Goal: Transaction & Acquisition: Subscribe to service/newsletter

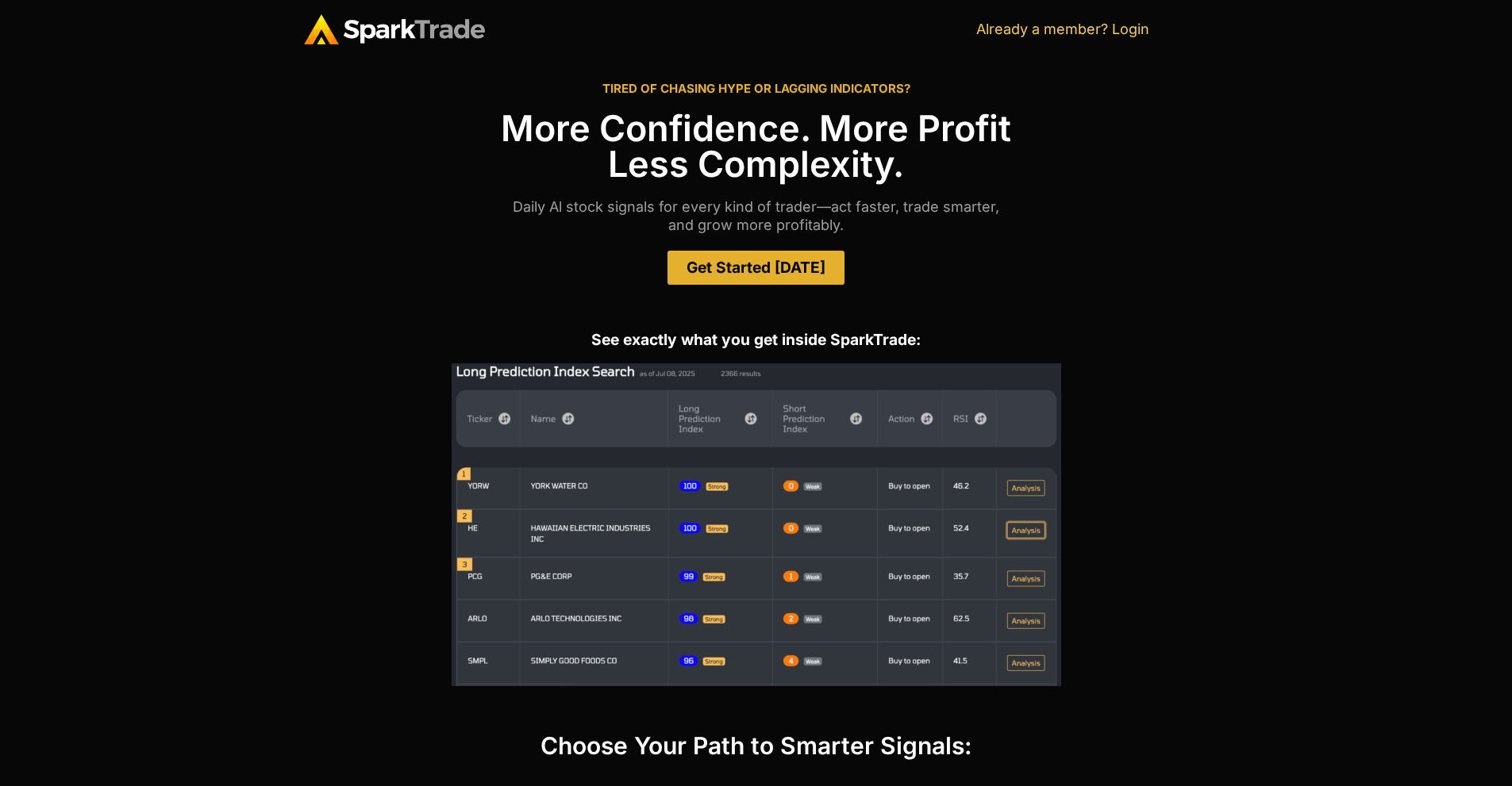
click at [773, 265] on span "Get Started [DATE]" at bounding box center [756, 268] width 139 height 15
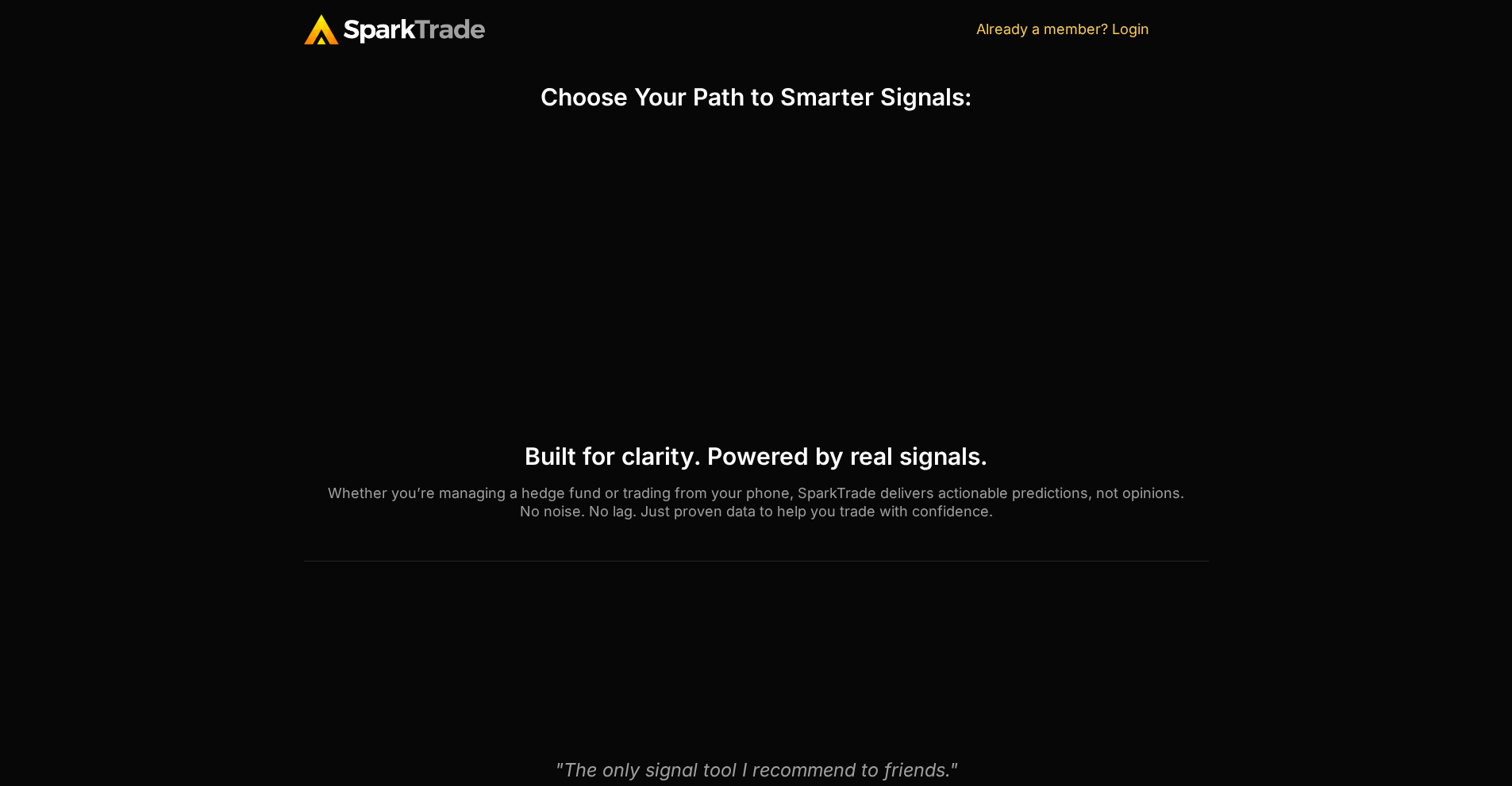
scroll to position [652, 0]
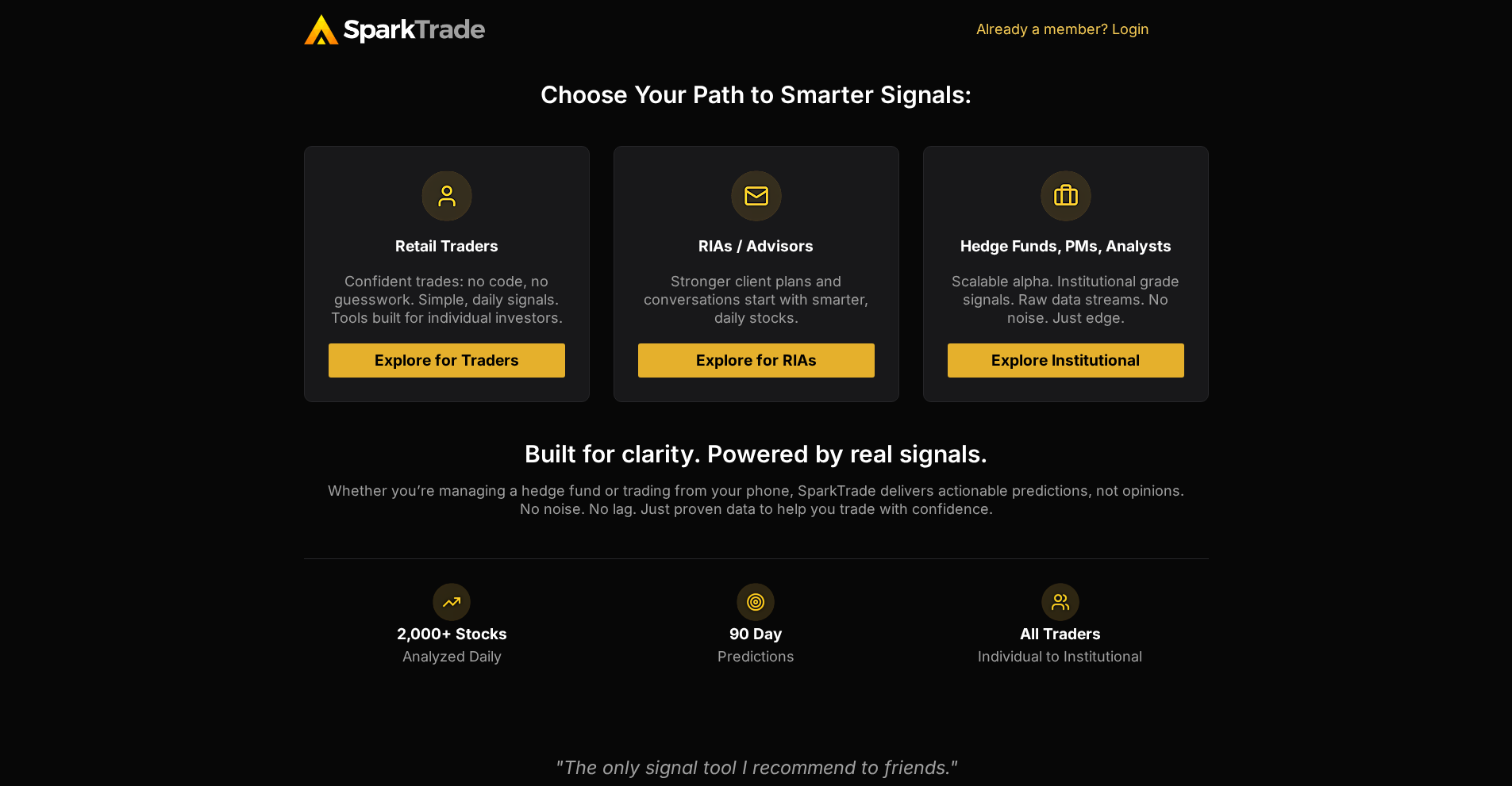
click at [452, 355] on span "Explore for Traders" at bounding box center [446, 361] width 145 height 15
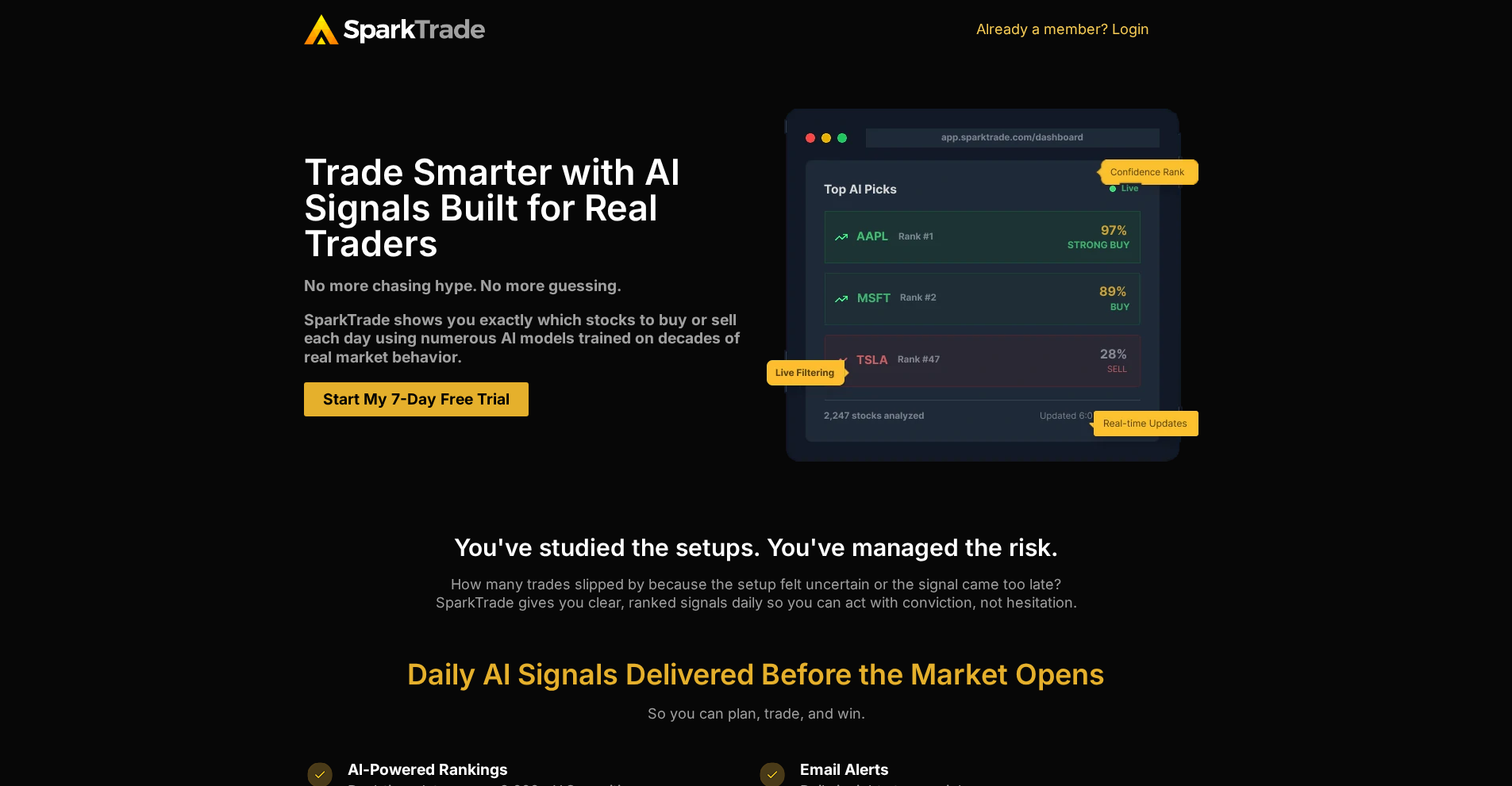
click at [434, 394] on span "Start My 7-Day Free Trial" at bounding box center [416, 400] width 187 height 15
click at [1129, 25] on link "Already a member? Login" at bounding box center [1063, 29] width 173 height 17
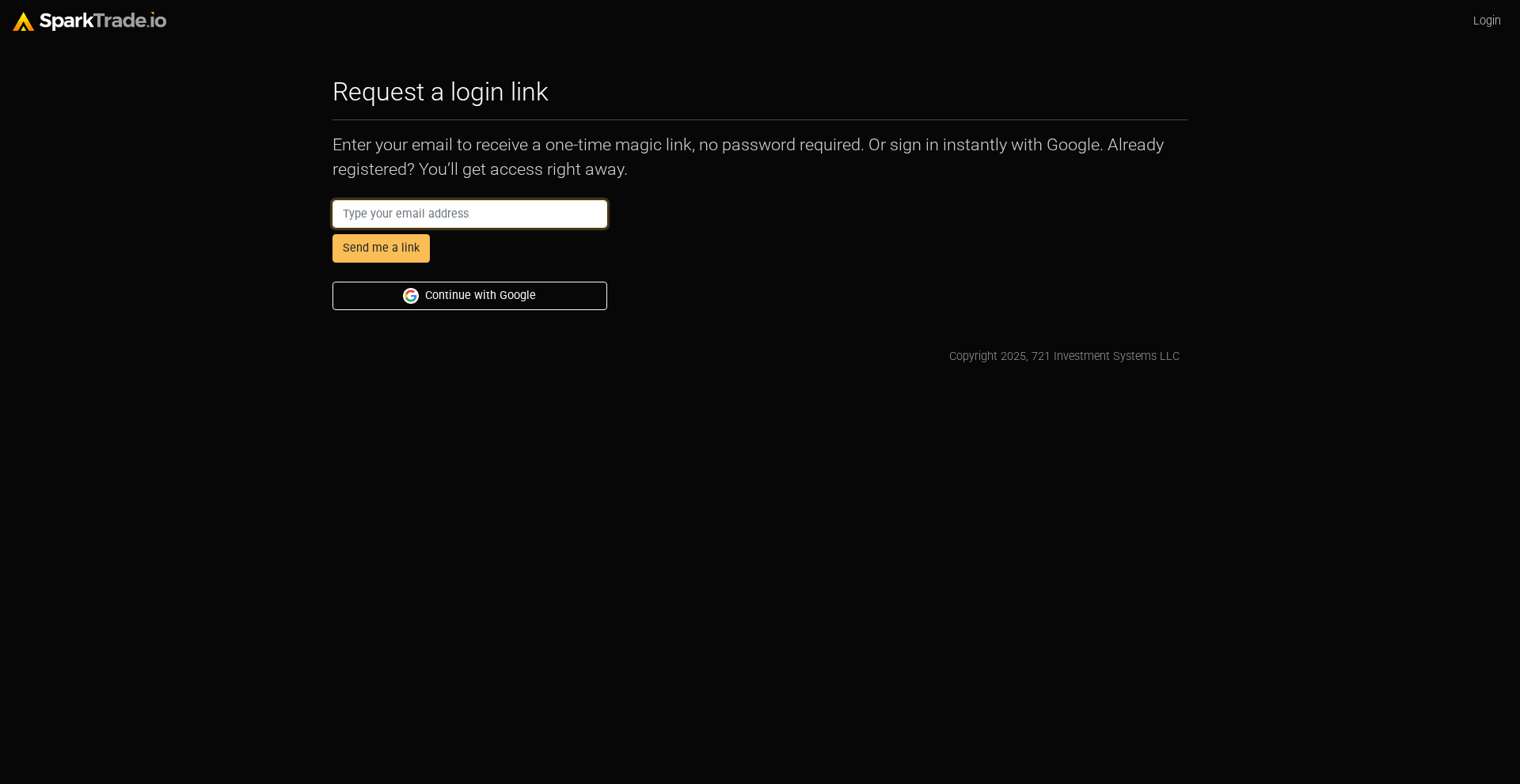
click at [506, 220] on input "email" at bounding box center [470, 215] width 275 height 29
type input "mdeesade96@gmail.com"
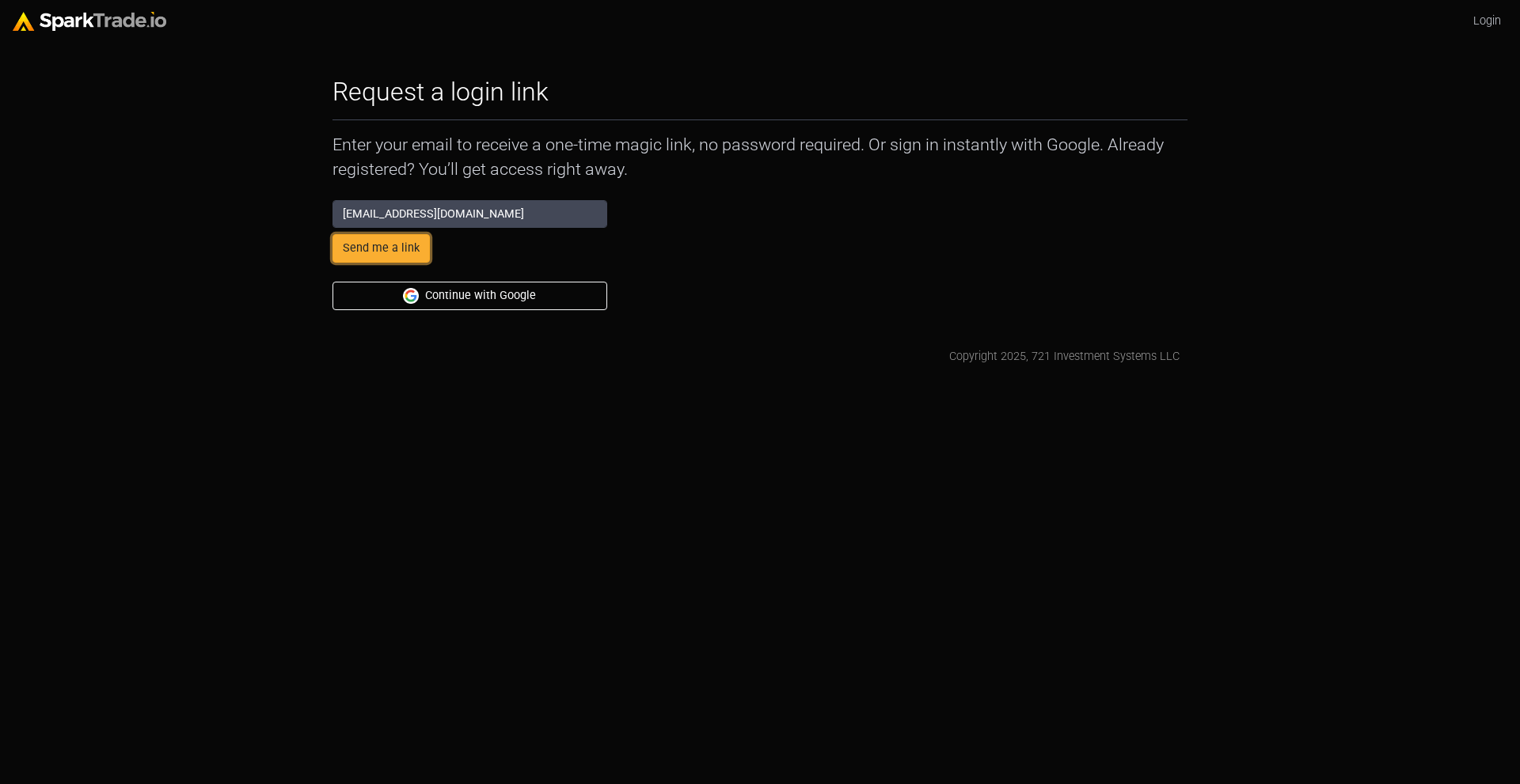
click at [416, 246] on button "Send me a link" at bounding box center [380, 249] width 97 height 29
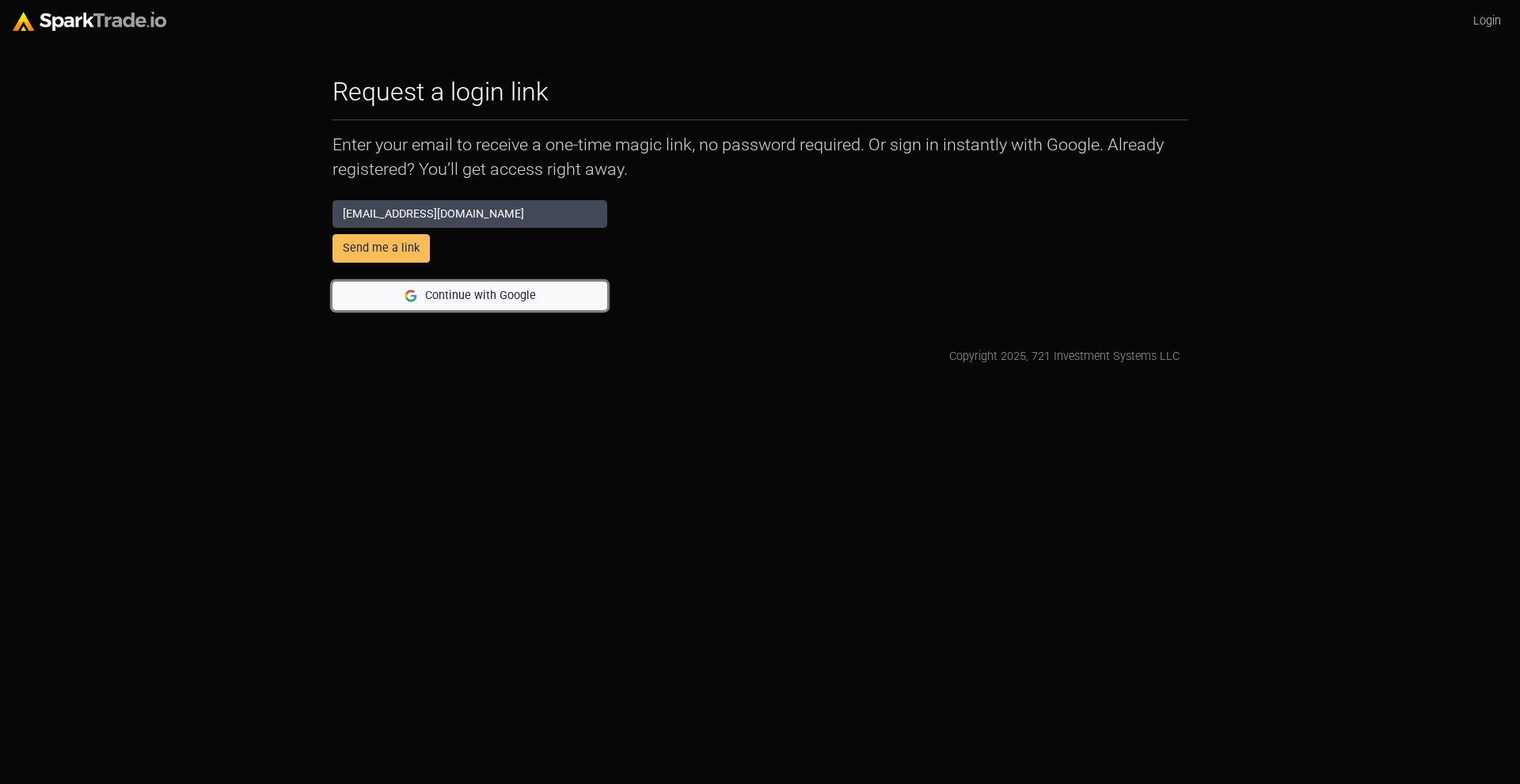
click at [436, 294] on button "Continue with Google" at bounding box center [470, 296] width 275 height 29
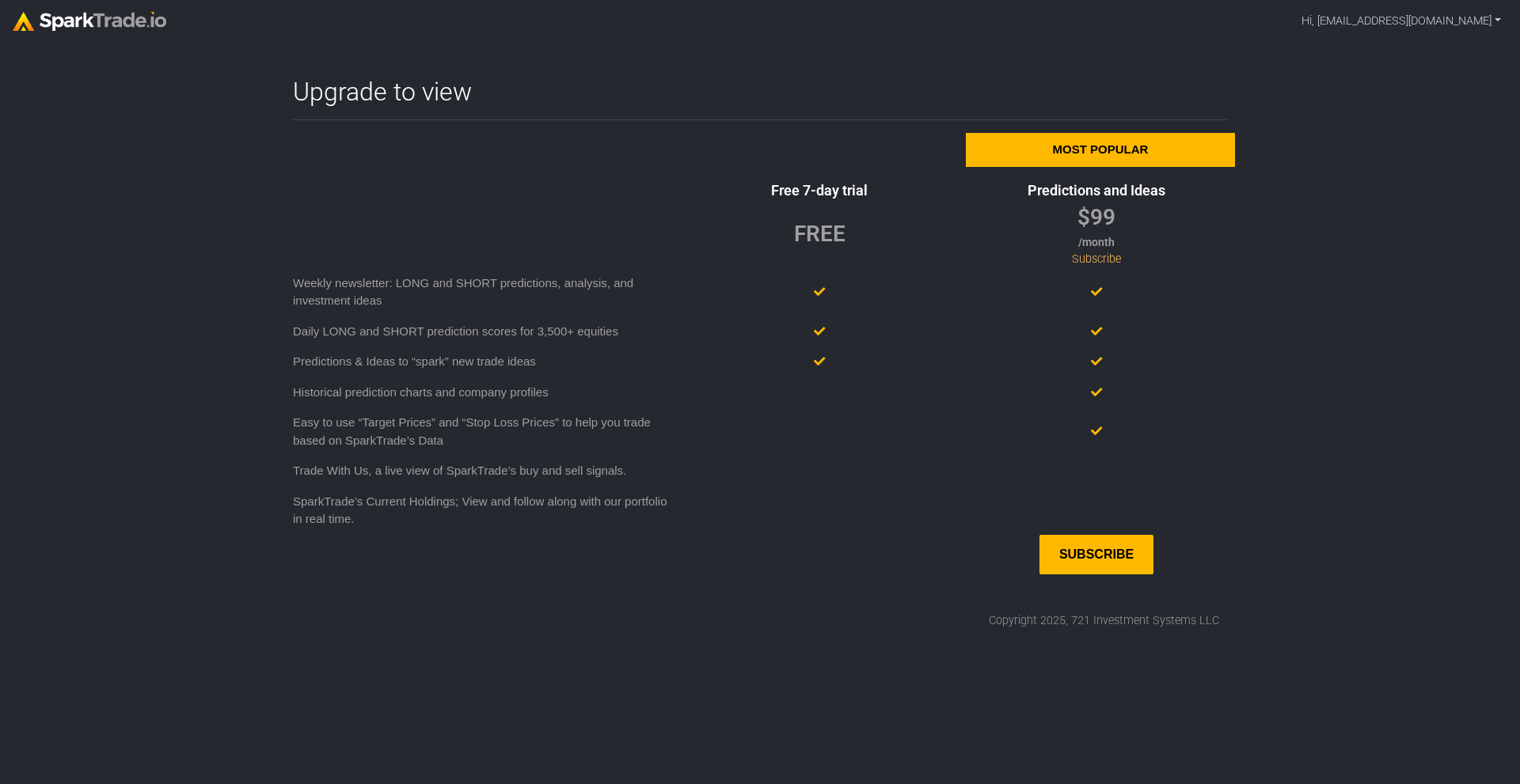
click at [820, 243] on div "FREE" at bounding box center [820, 234] width 51 height 33
click at [805, 178] on div "Most popular Free 7-day trial Predictions and Ideas FREE $99 /month Subscribe W…" at bounding box center [760, 353] width 951 height 441
click at [804, 188] on div "Free 7-day trial" at bounding box center [819, 190] width 278 height 21
click at [1470, 7] on link "Hi, mdeesade96@gmail.com" at bounding box center [1402, 22] width 213 height 30
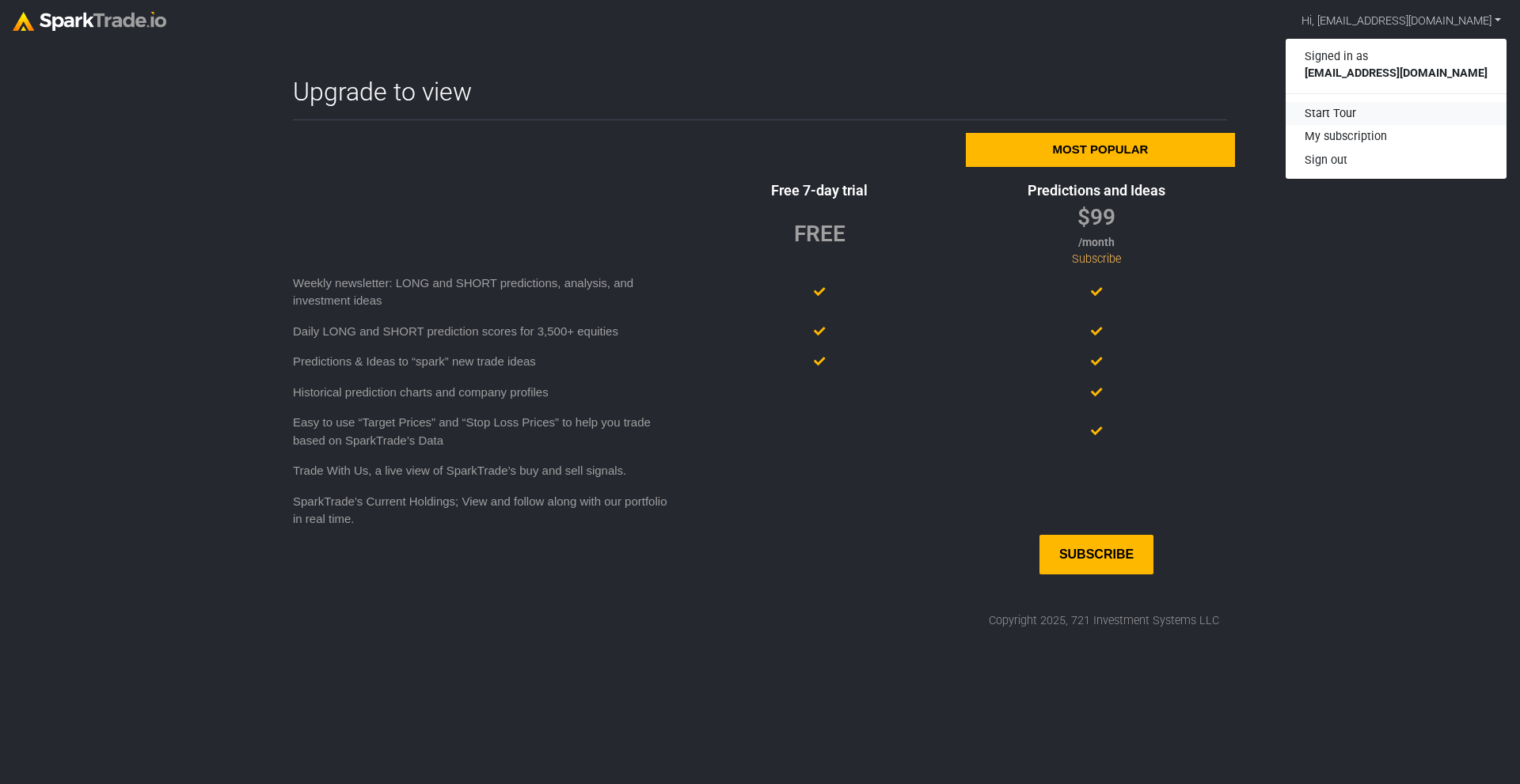
click at [1378, 107] on div "Start Tour" at bounding box center [1397, 114] width 221 height 24
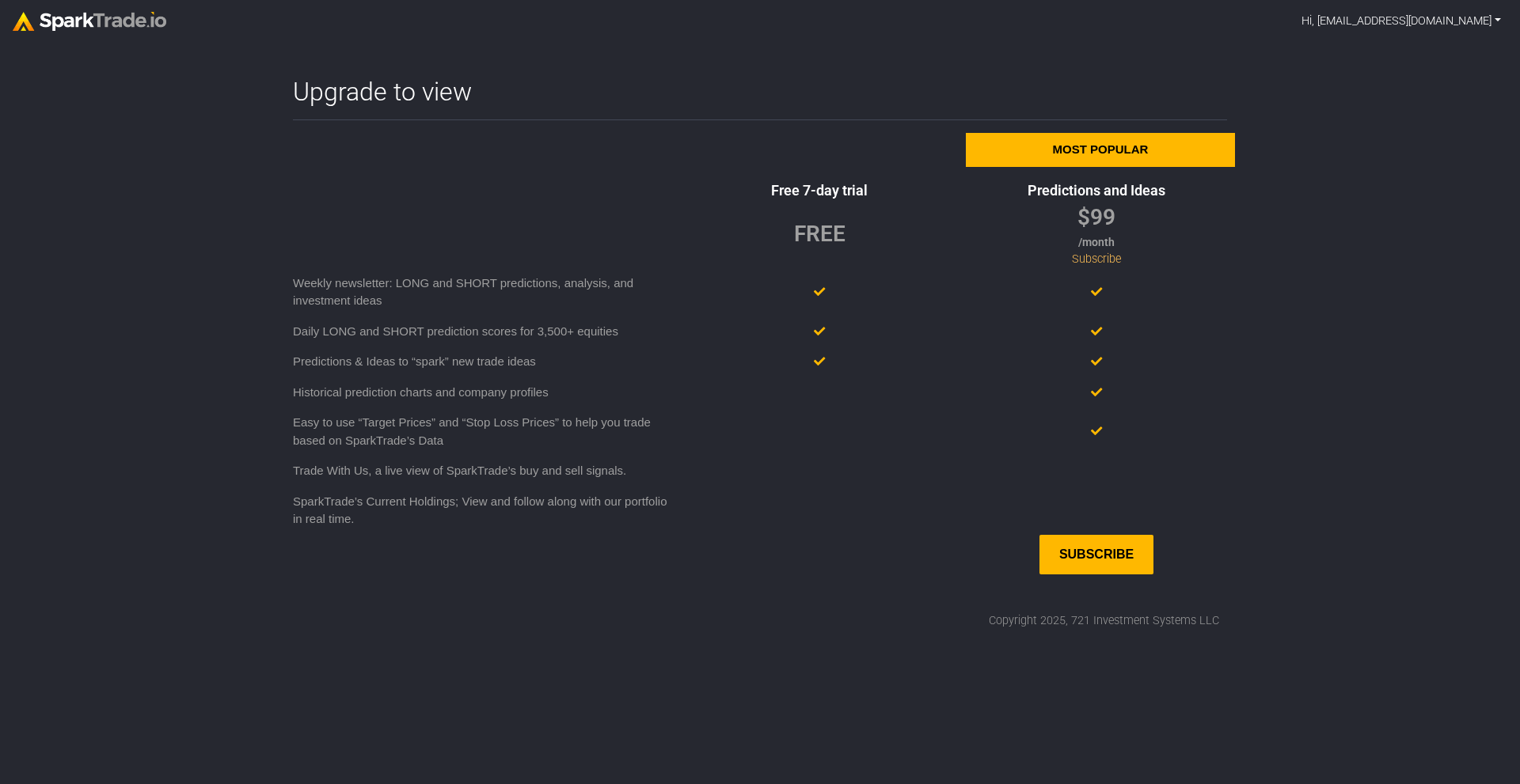
click at [1492, 20] on link "Hi, mdeesade96@gmail.com" at bounding box center [1402, 22] width 213 height 30
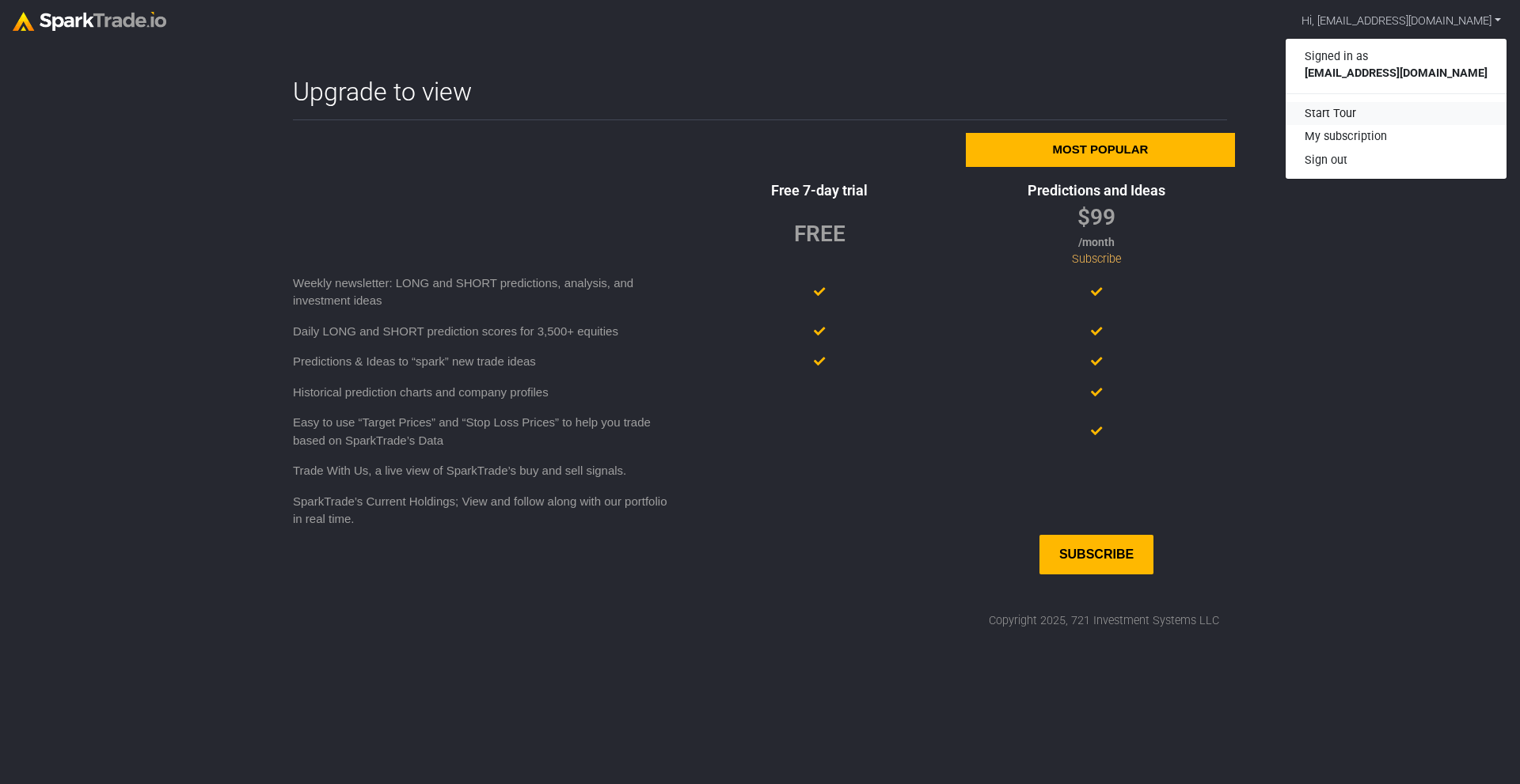
click at [1387, 115] on div "Start Tour" at bounding box center [1397, 114] width 221 height 24
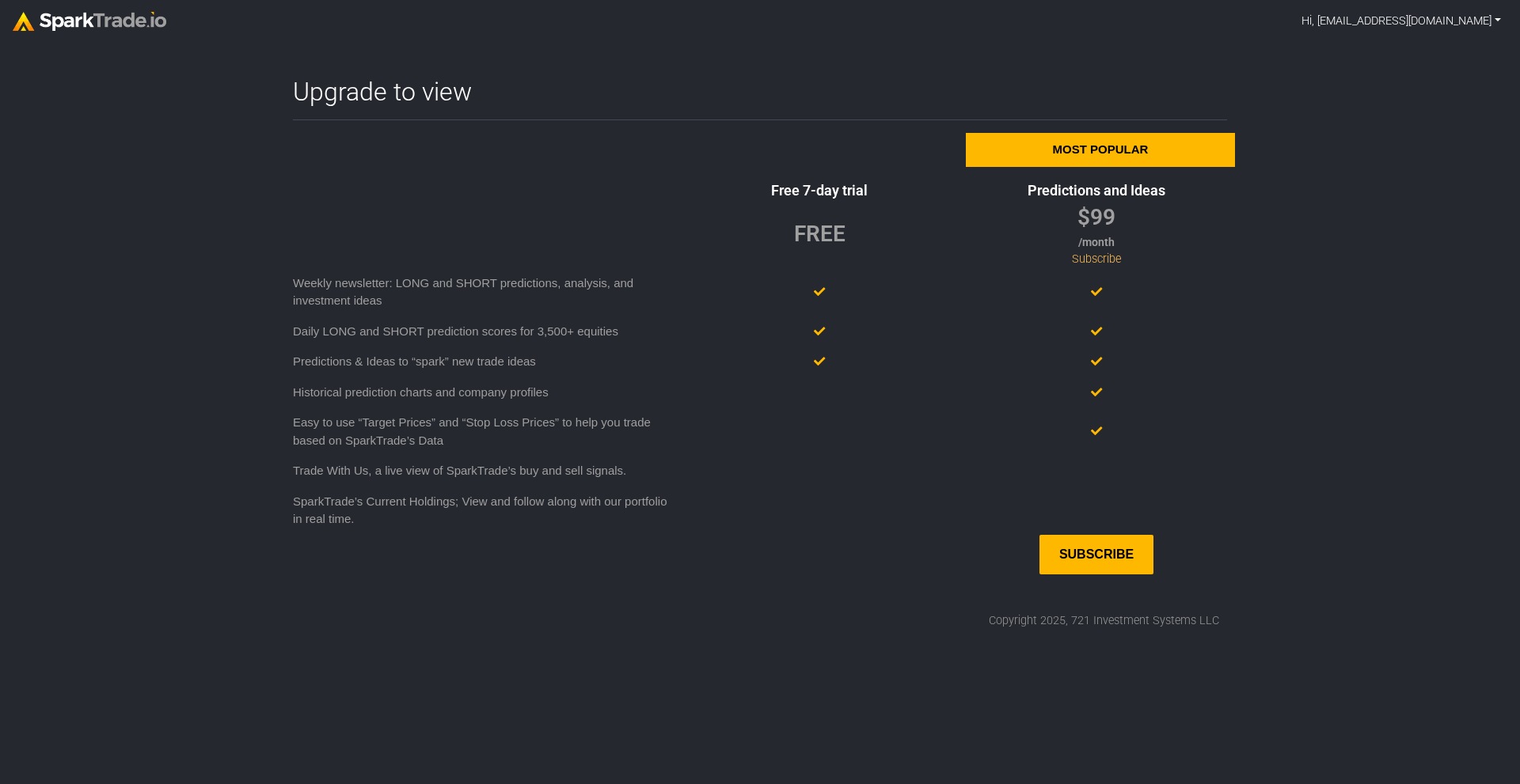
click at [1493, 30] on link "Hi, mdeesade96@gmail.com" at bounding box center [1402, 22] width 213 height 30
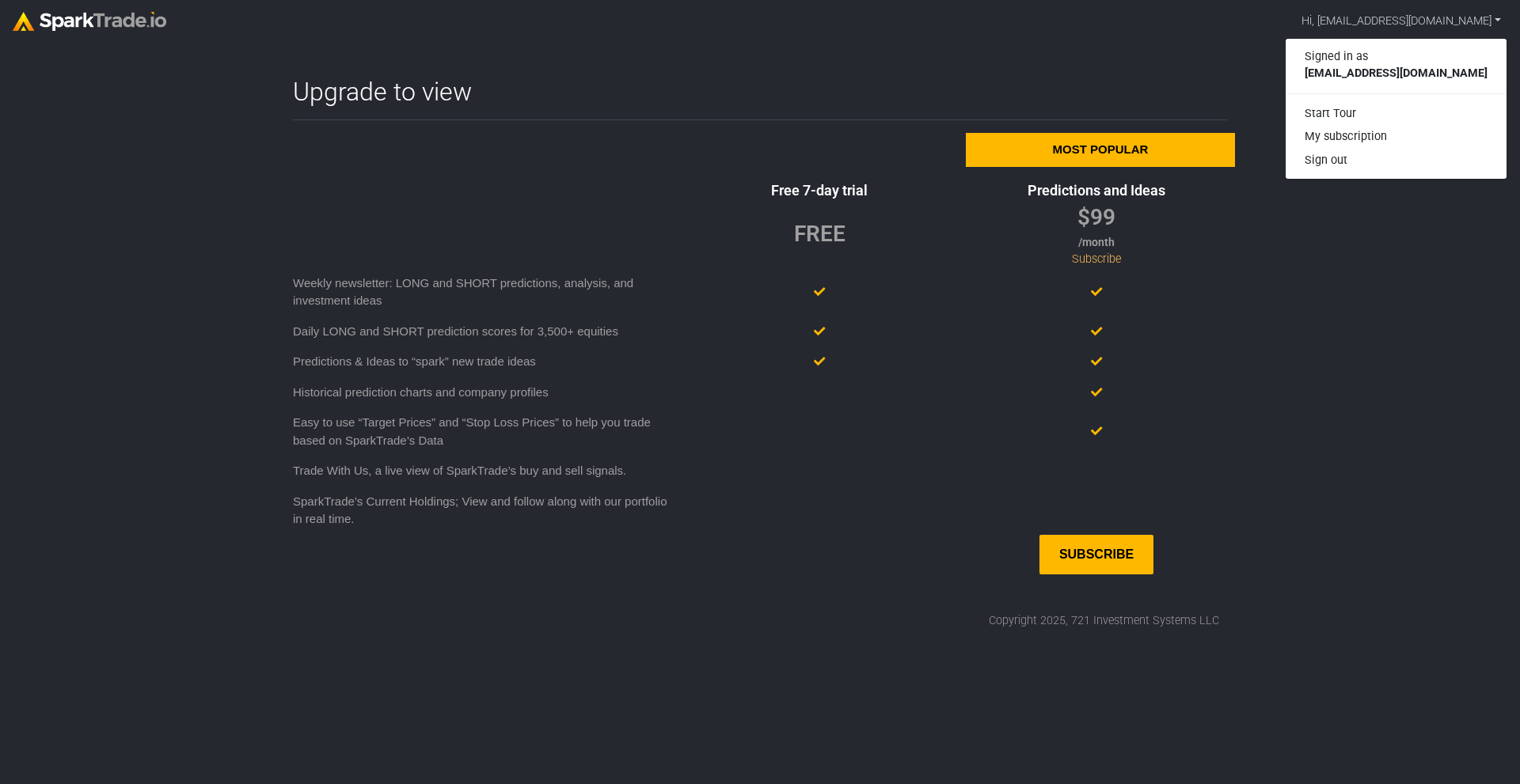
click at [1402, 110] on div "Start Tour" at bounding box center [1397, 114] width 221 height 24
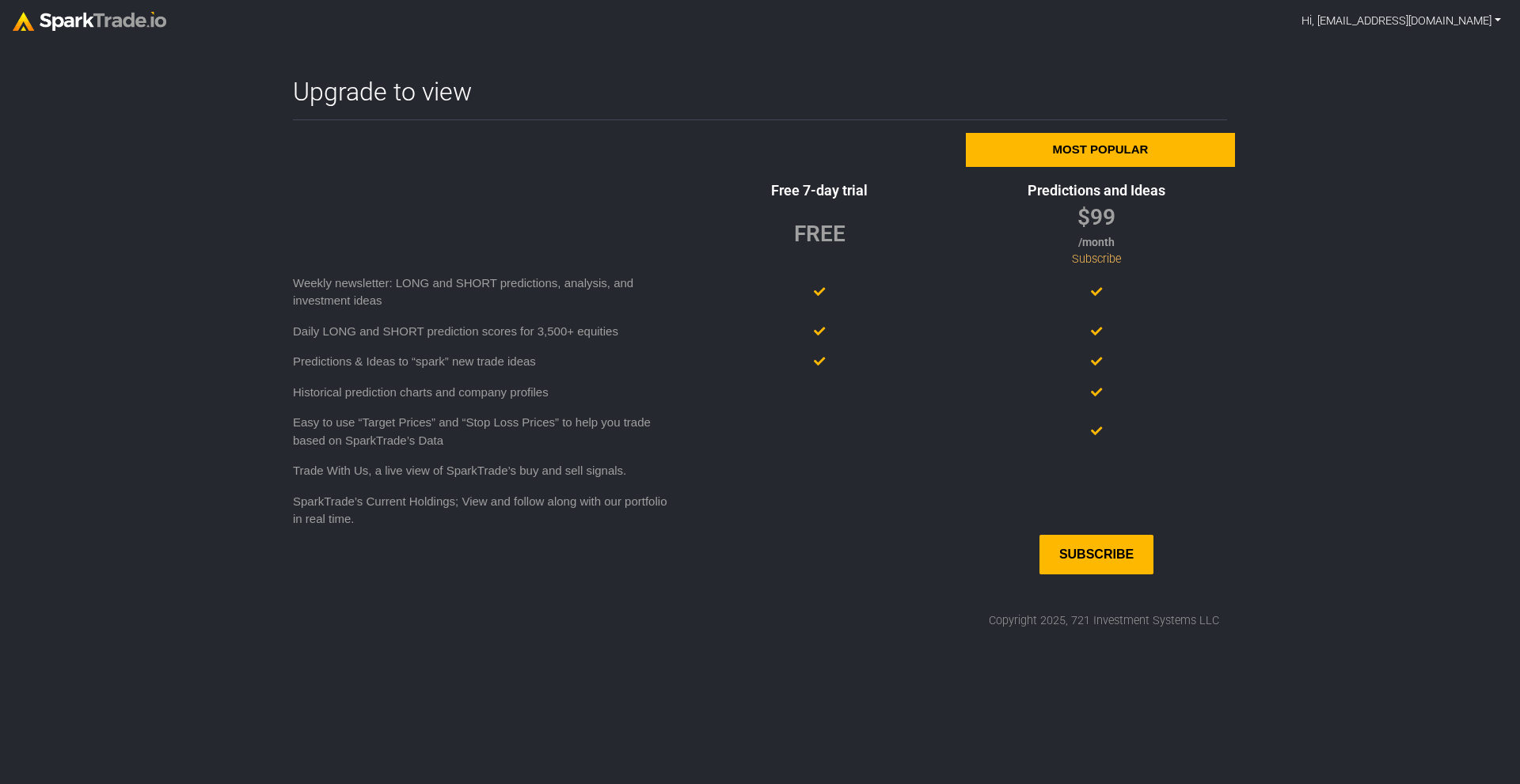
click at [1496, 27] on link "Hi, mdeesade96@gmail.com" at bounding box center [1402, 22] width 213 height 30
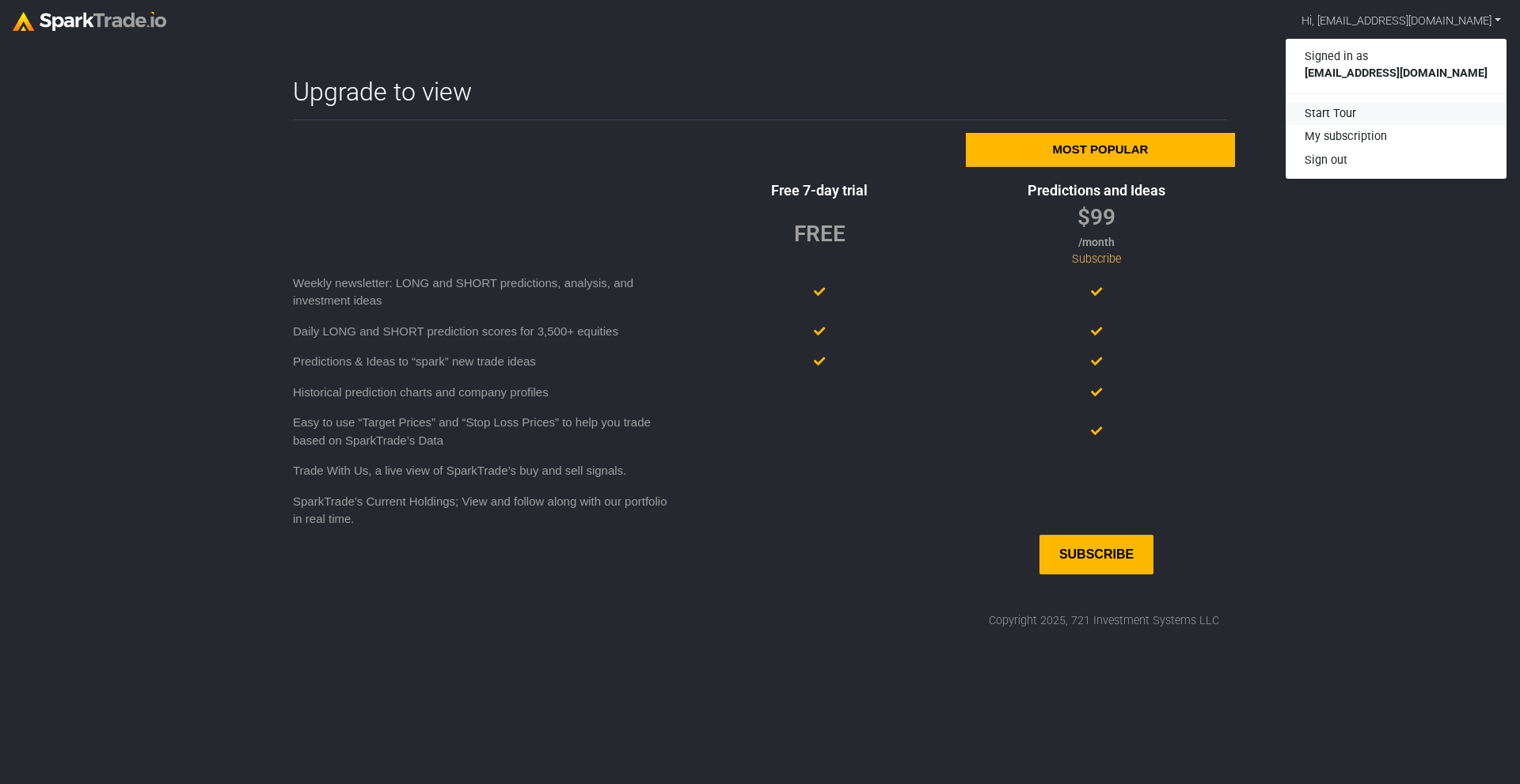
click at [1386, 116] on div "Start Tour" at bounding box center [1397, 114] width 221 height 24
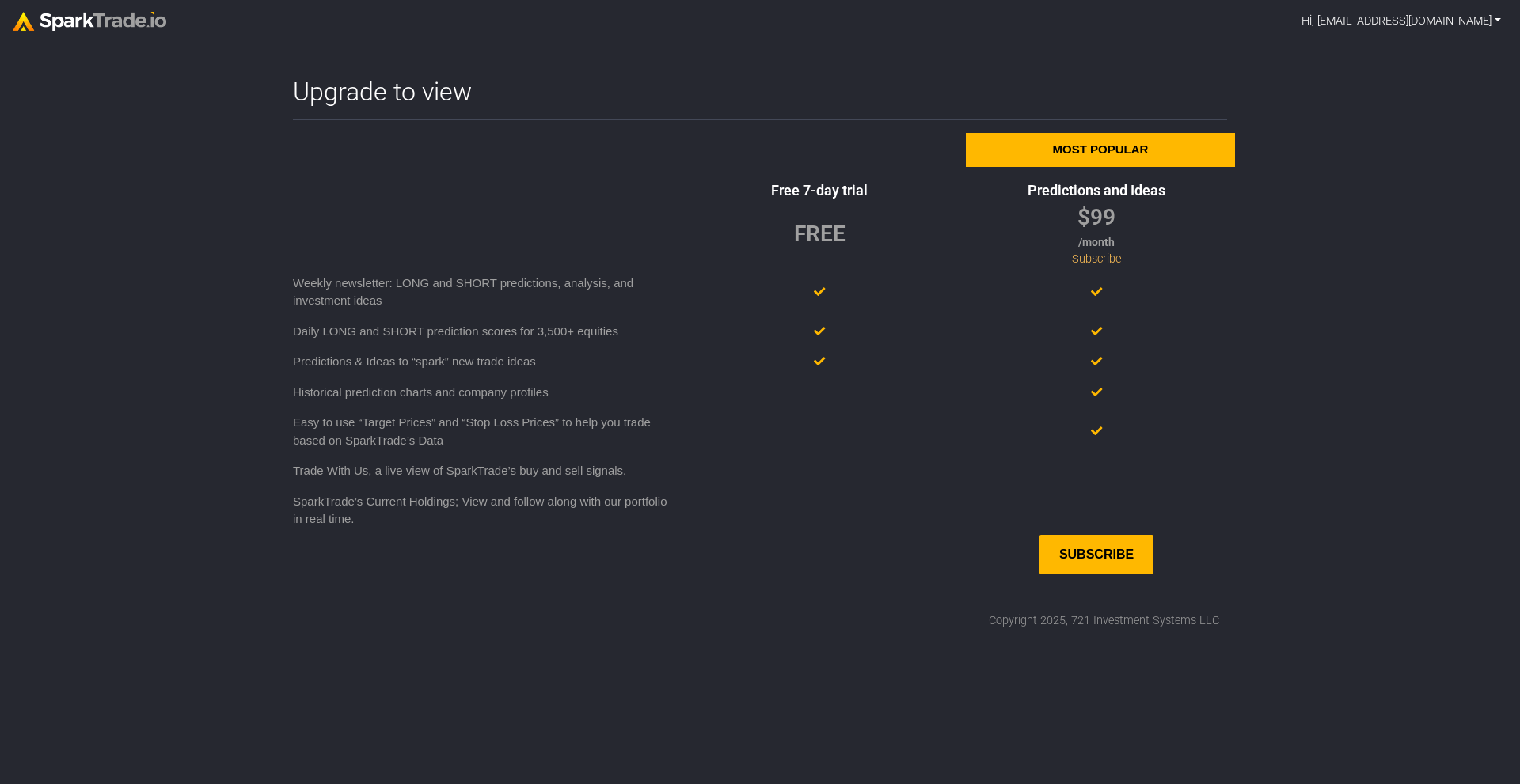
click at [1504, 15] on link "Hi, mdeesade96@gmail.com" at bounding box center [1402, 22] width 213 height 30
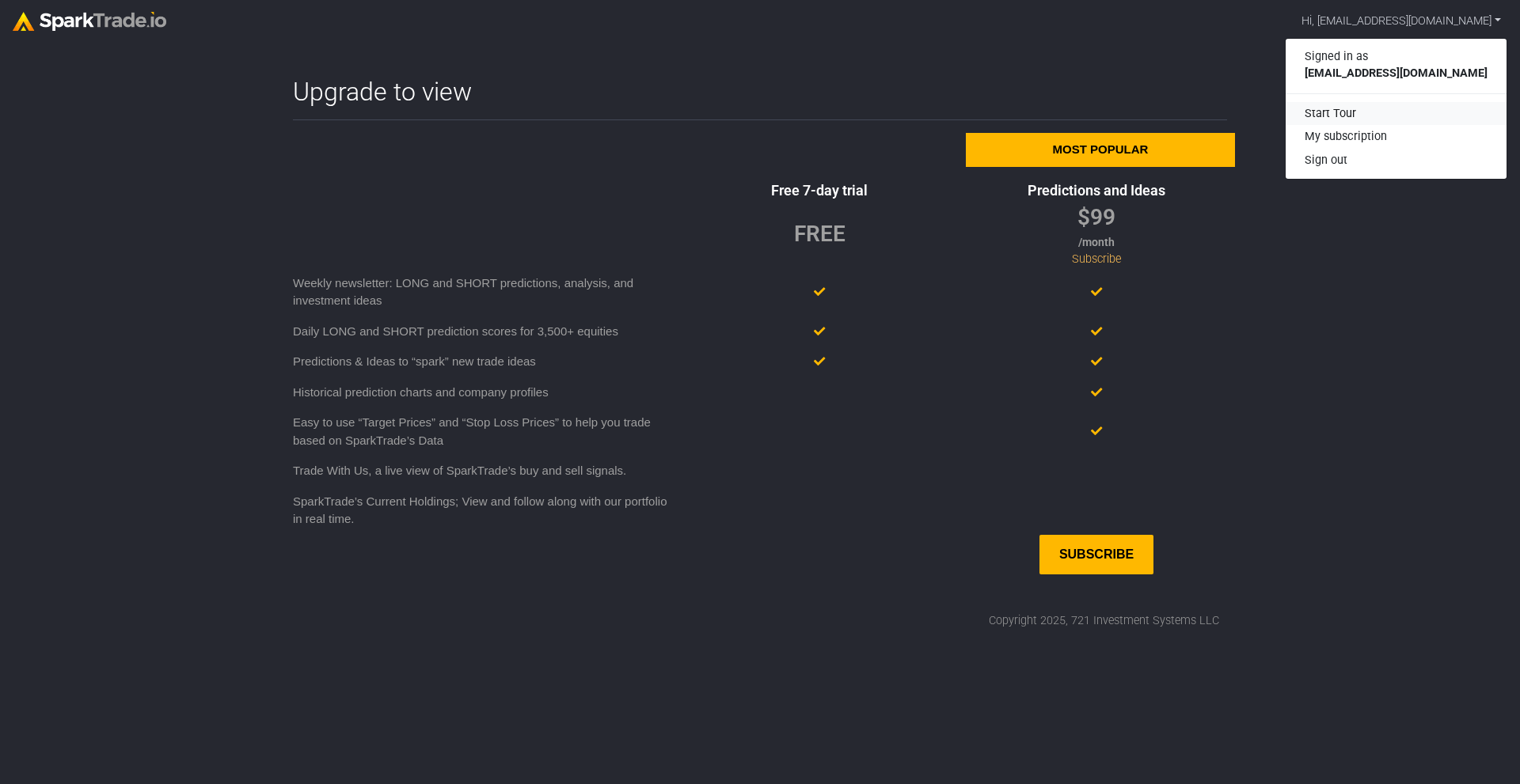
click at [1409, 114] on div "Start Tour" at bounding box center [1397, 114] width 221 height 24
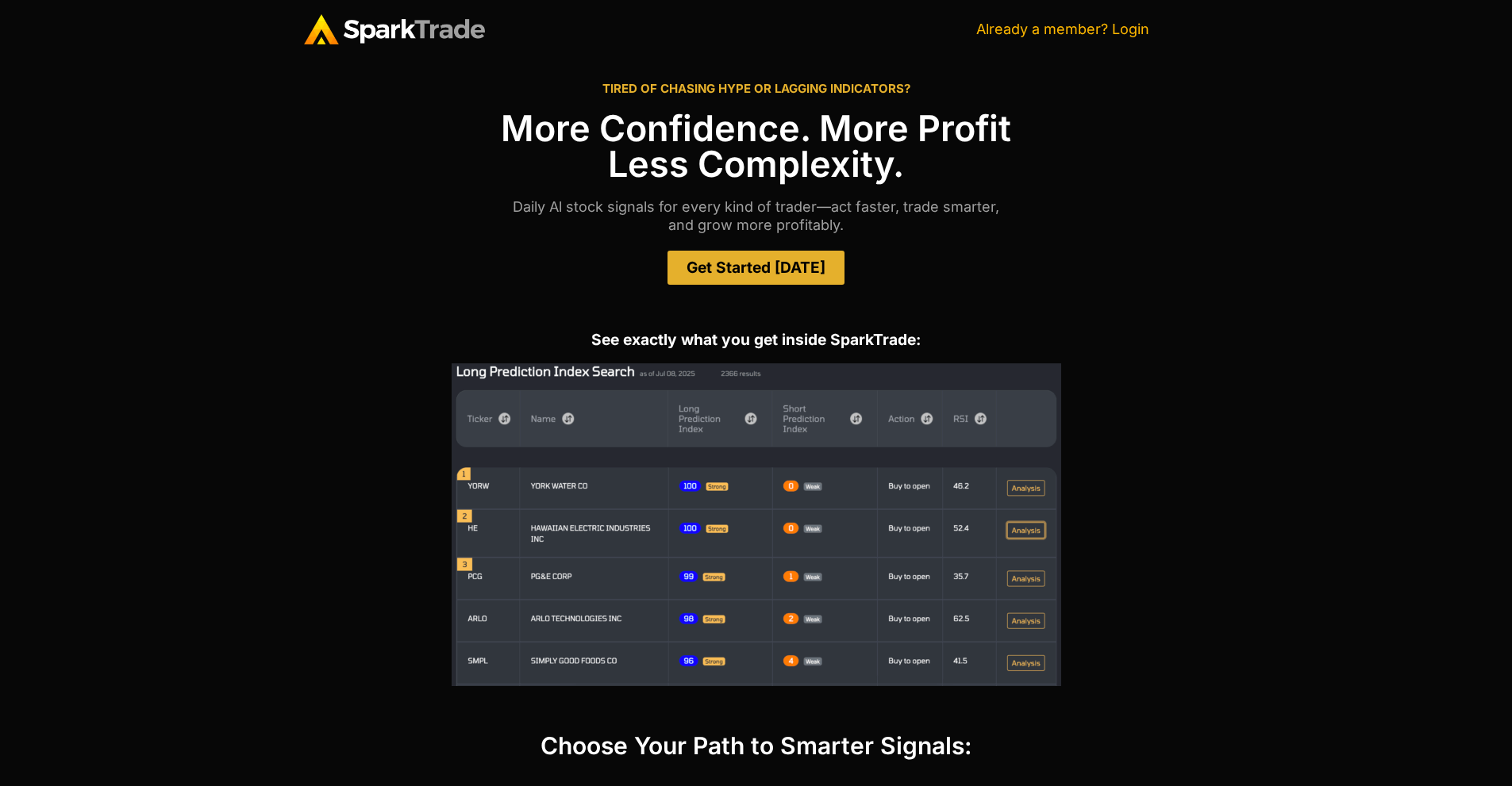
click at [1122, 32] on link "Already a member? Login" at bounding box center [1063, 29] width 173 height 17
click at [726, 285] on div "TIRED OF CHASING HYPE OR LAGGING INDICATORS? More Confidence. More Profit Less …" at bounding box center [757, 183] width 905 height 250
click at [727, 278] on link "Get Started Today" at bounding box center [756, 268] width 177 height 34
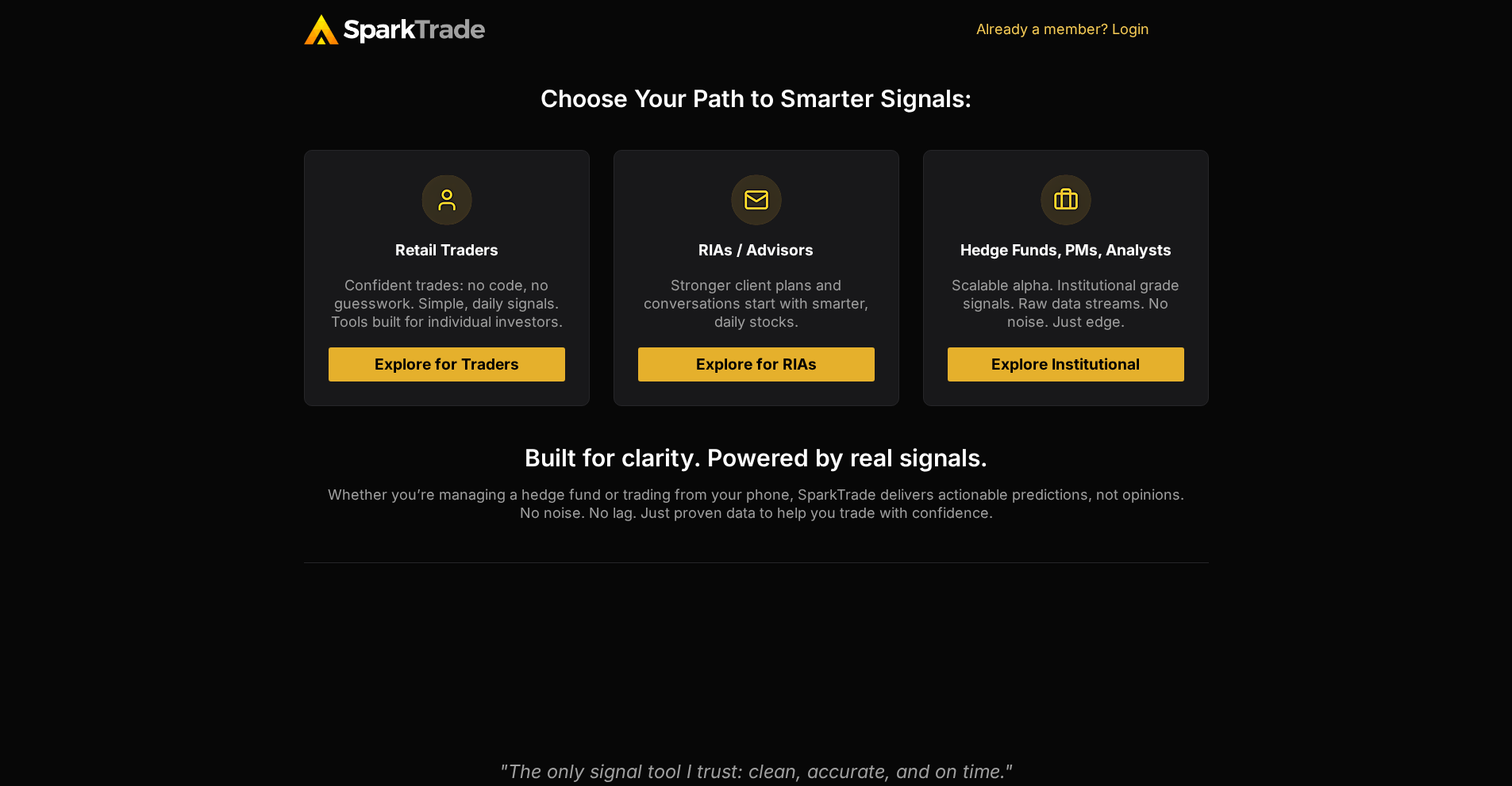
scroll to position [652, 0]
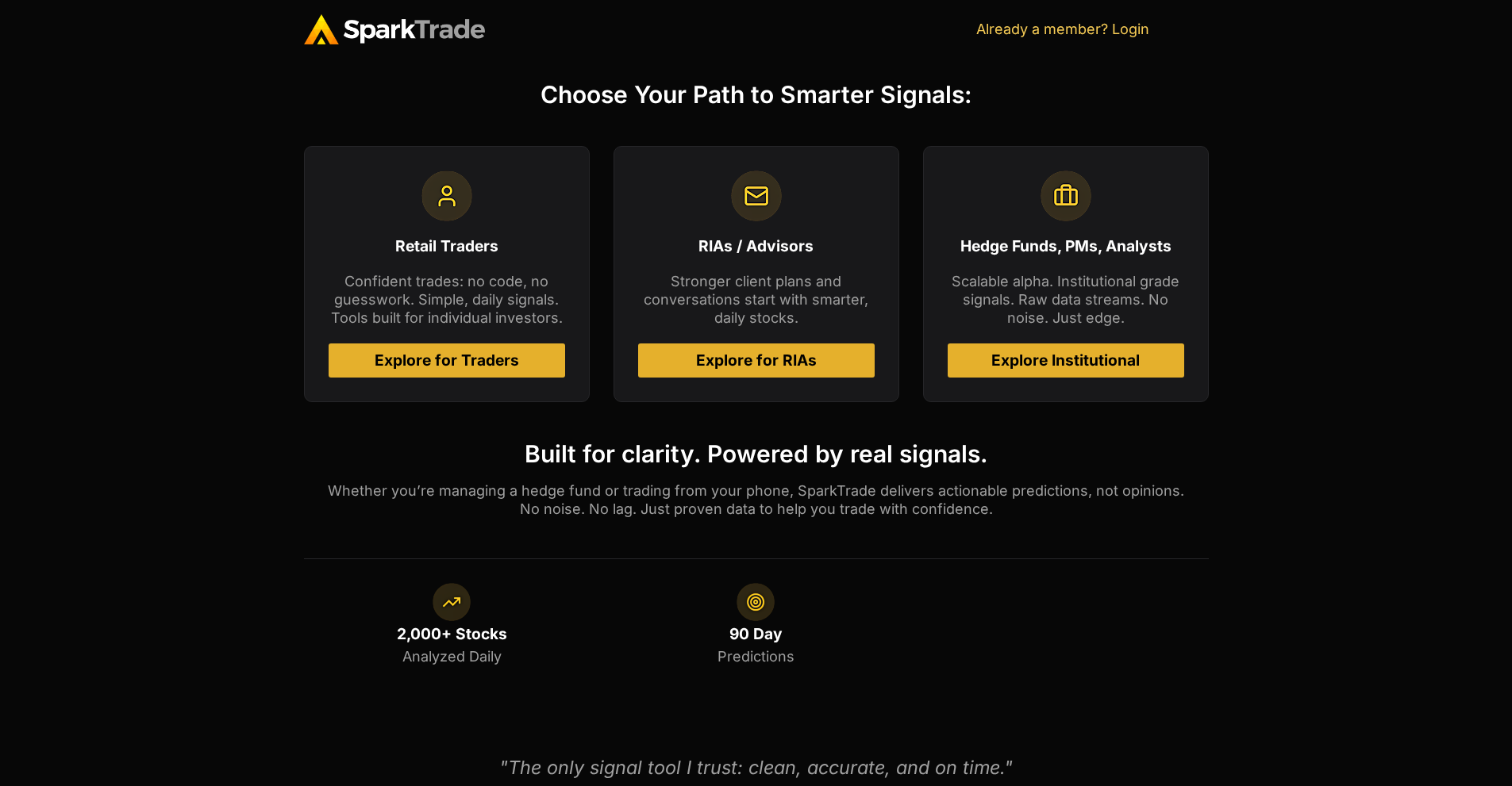
click at [451, 372] on link "Explore for Traders" at bounding box center [447, 360] width 237 height 34
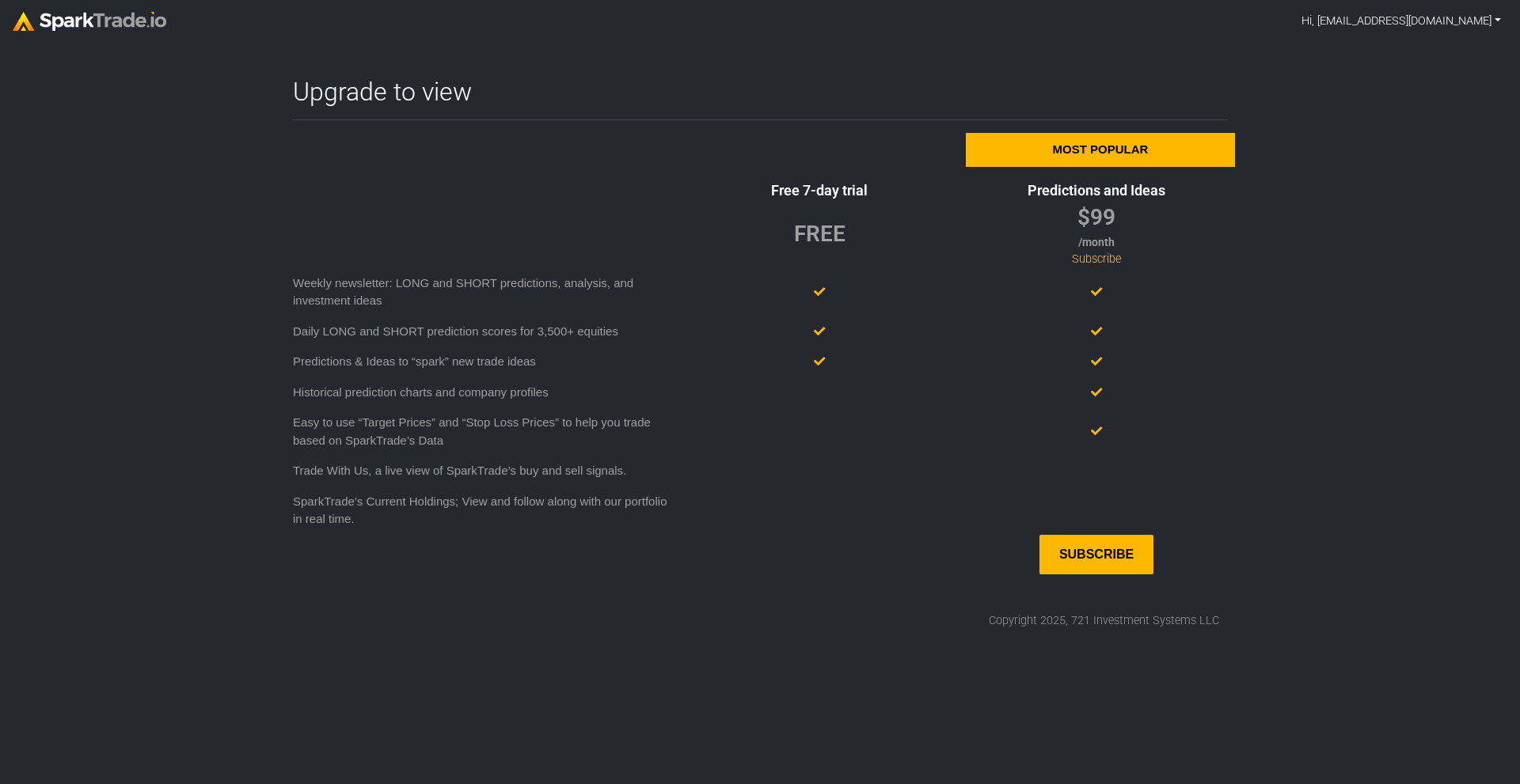
click at [1426, 27] on link "Hi, [EMAIL_ADDRESS][DOMAIN_NAME]" at bounding box center [1402, 22] width 213 height 30
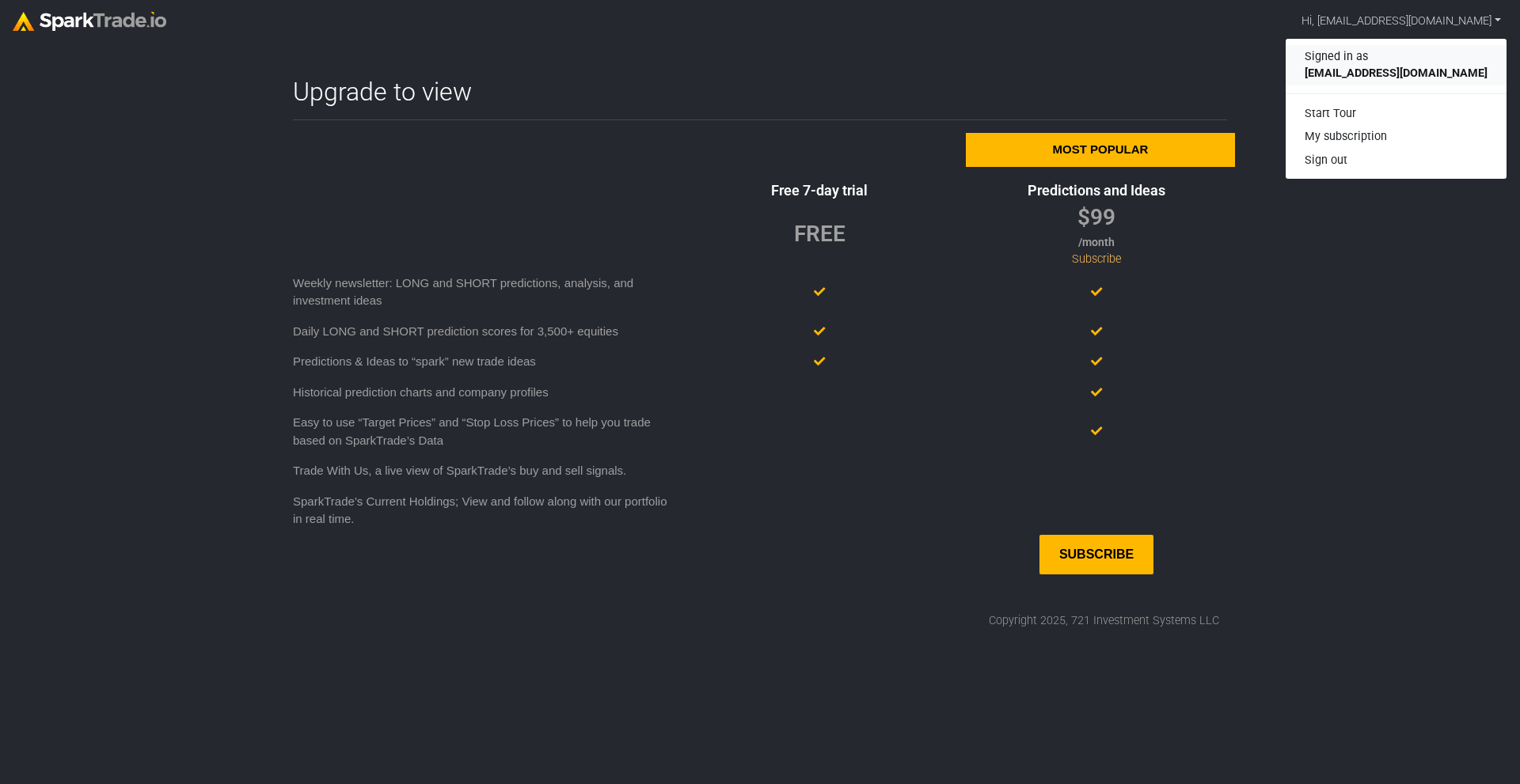
click at [1395, 60] on div "Signed in as [EMAIL_ADDRESS][DOMAIN_NAME]" at bounding box center [1397, 66] width 221 height 40
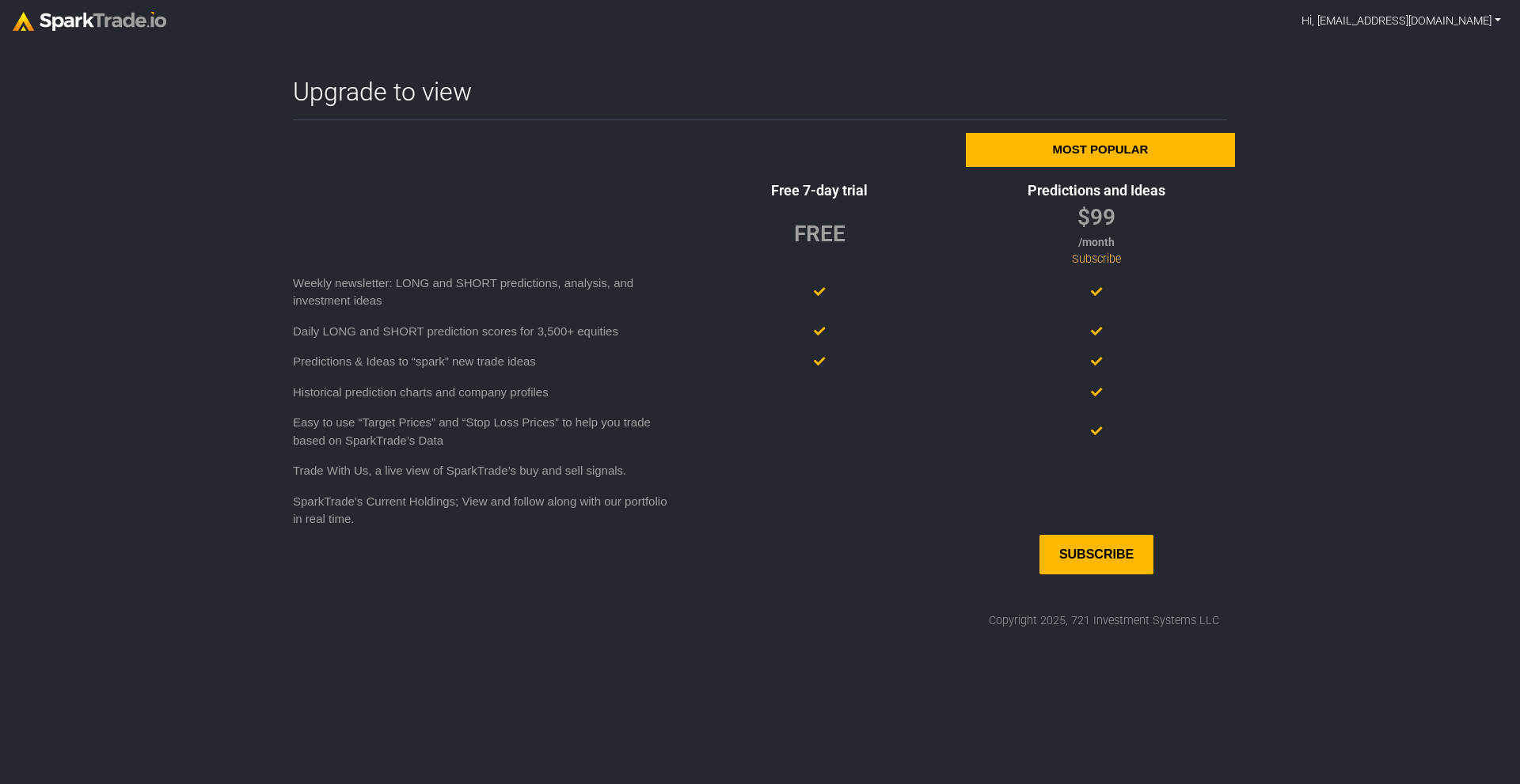
drag, startPoint x: 1407, startPoint y: 24, endPoint x: 1398, endPoint y: 44, distance: 21.9
click at [1406, 25] on link "Hi, [EMAIL_ADDRESS][DOMAIN_NAME]" at bounding box center [1402, 22] width 213 height 30
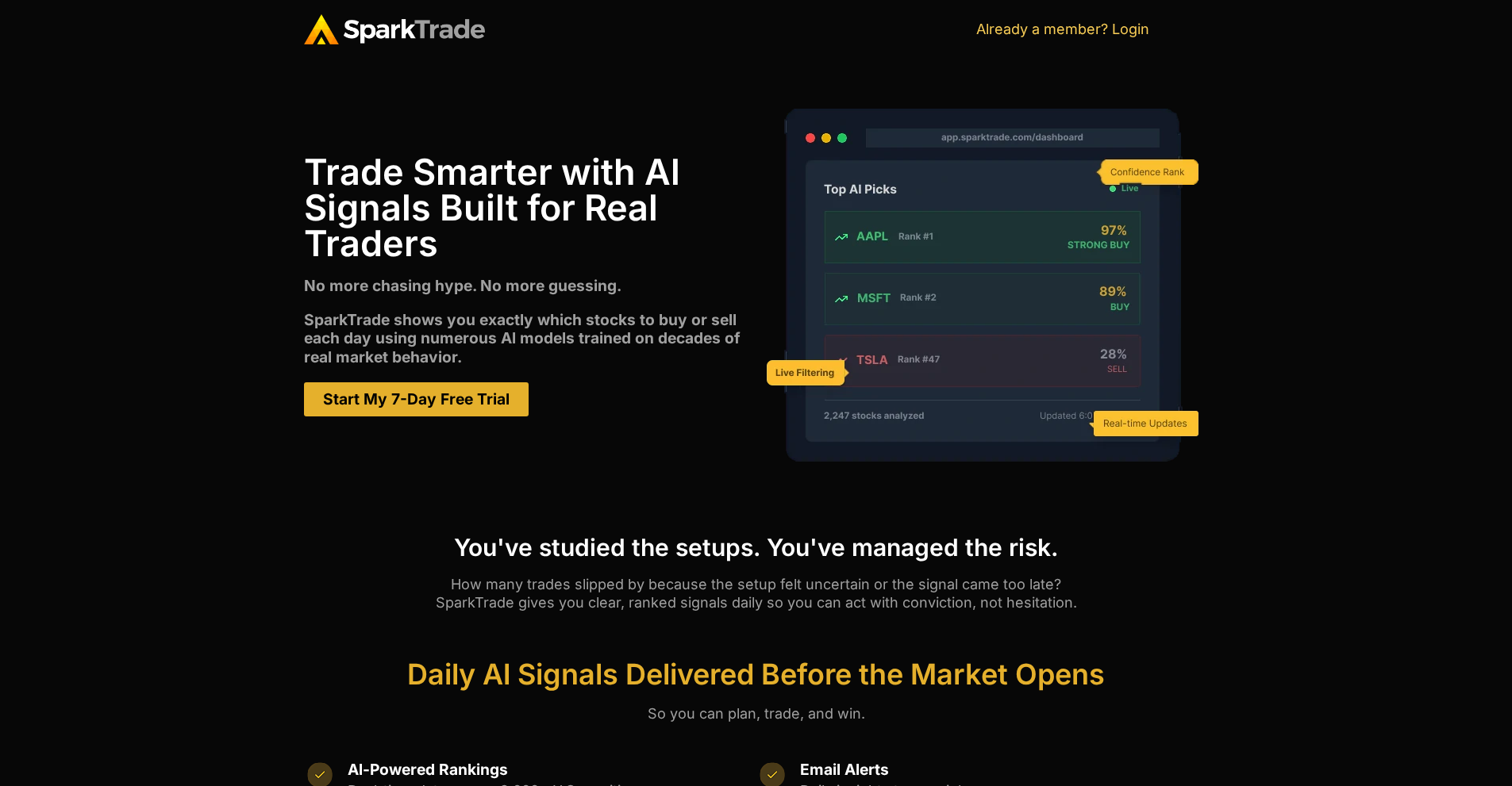
click at [368, 383] on link "Start My 7-Day Free Trial" at bounding box center [417, 399] width 225 height 34
